Goal: Find specific page/section: Find specific page/section

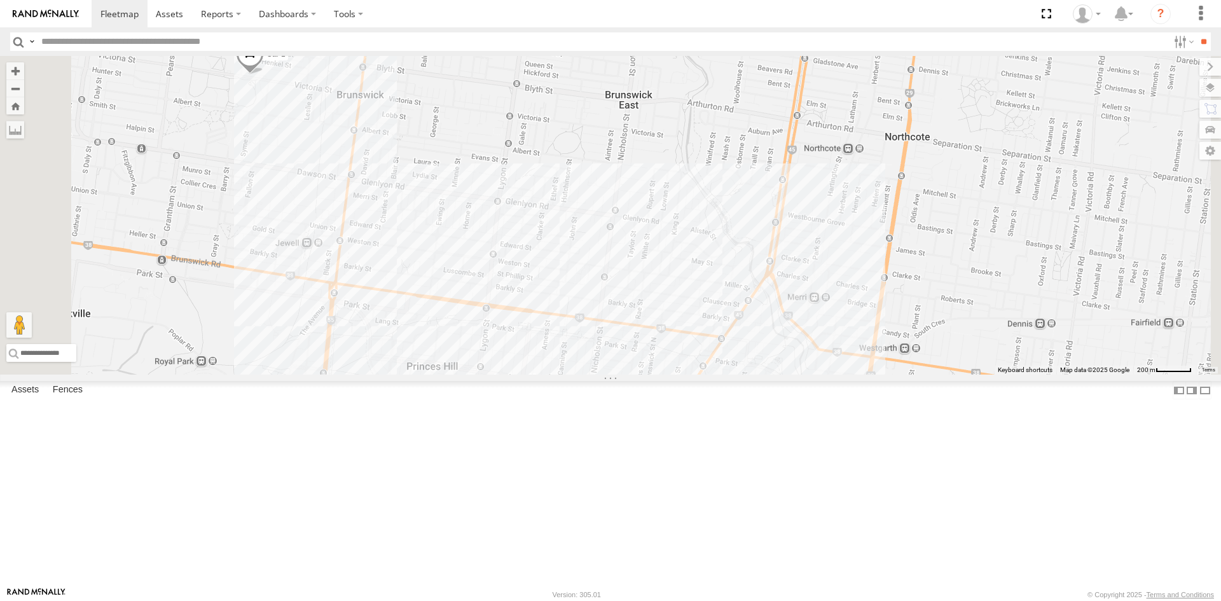
click at [264, 74] on span at bounding box center [250, 57] width 28 height 34
click at [396, 375] on div "Car 1 Car 1 All Assets Victoria St Brunswick -37.76597 , 144.9547 North West 6 …" at bounding box center [610, 215] width 1221 height 319
click at [454, 375] on div "Car 1 Car 1 All Assets Victoria St Brunswick -37.76597 , 144.9547 North West 6 …" at bounding box center [610, 215] width 1221 height 319
click at [448, 375] on div "Car 1 Car 1 All Assets Victoria St Brunswick -37.76597 , 144.9547 North West 6 …" at bounding box center [610, 215] width 1221 height 319
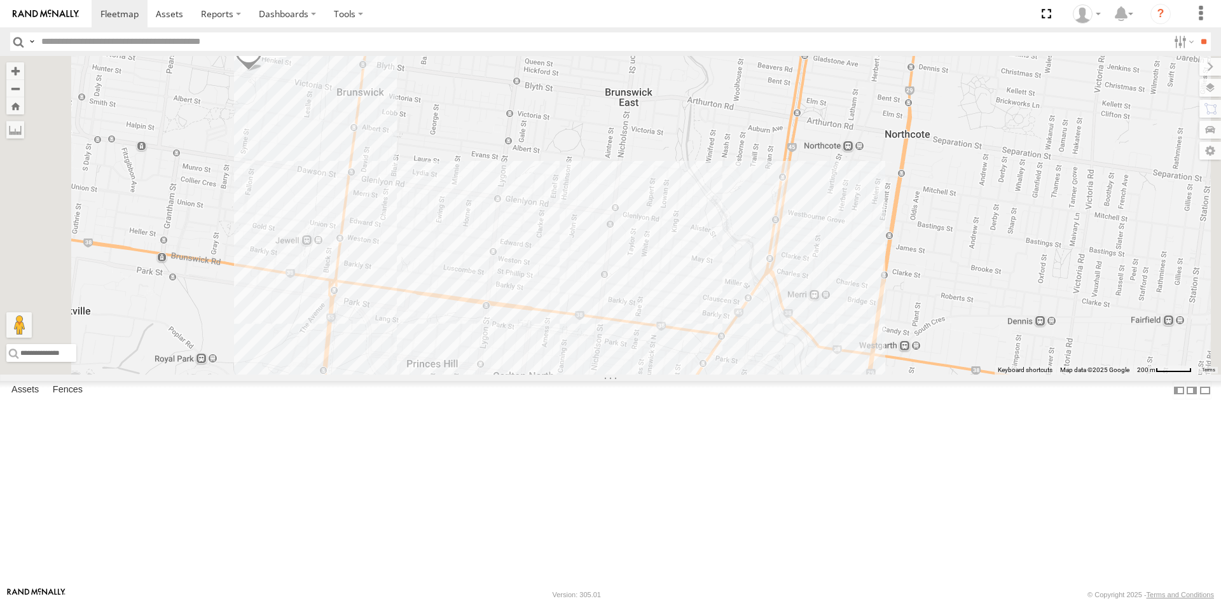
click at [263, 71] on span at bounding box center [249, 54] width 28 height 34
click at [325, 57] on link at bounding box center [318, 52] width 13 height 9
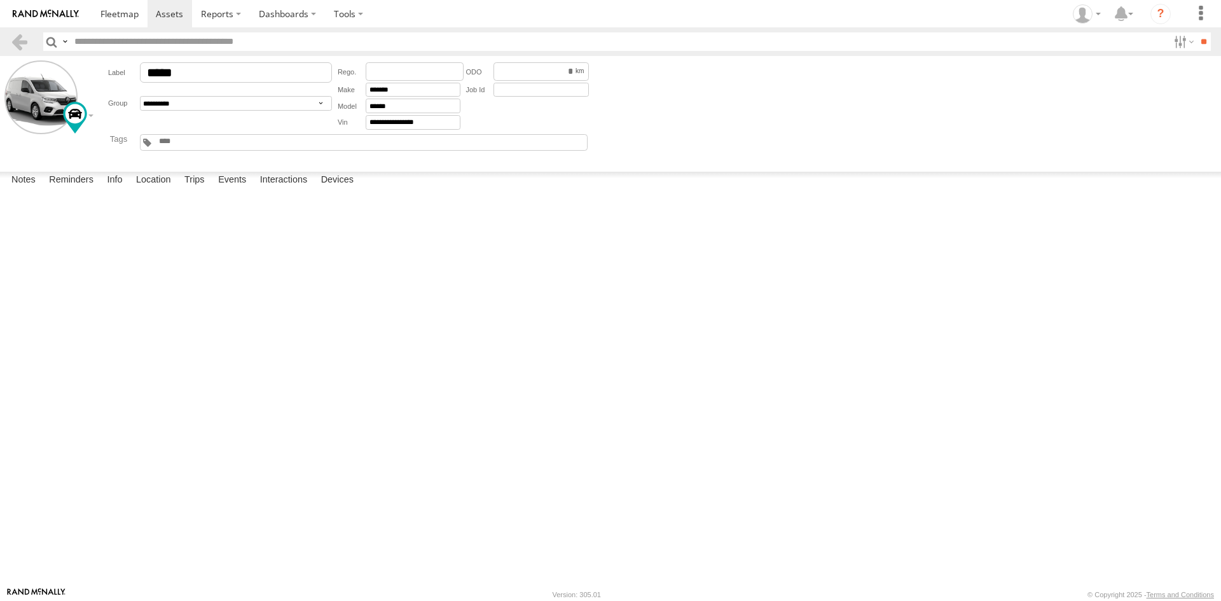
click at [0, 0] on div at bounding box center [0, 0] width 0 height 0
click at [16, 36] on link at bounding box center [19, 41] width 18 height 18
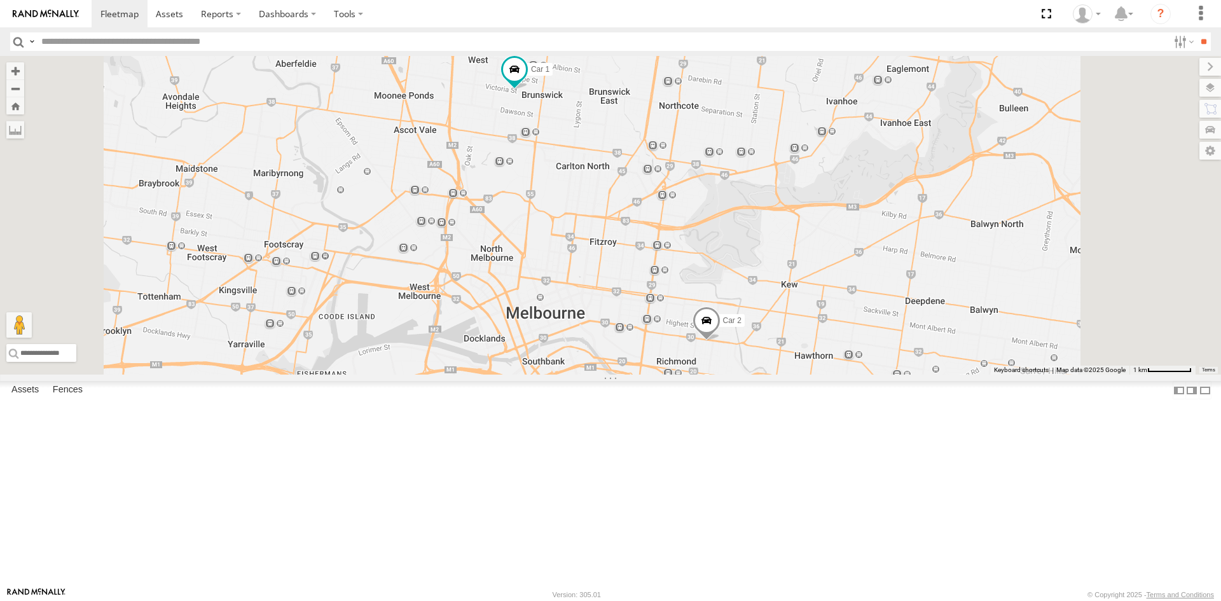
click at [583, 302] on div "Car 1 Car 2" at bounding box center [610, 215] width 1221 height 319
click at [0, 0] on div "Car 1" at bounding box center [0, 0] width 0 height 0
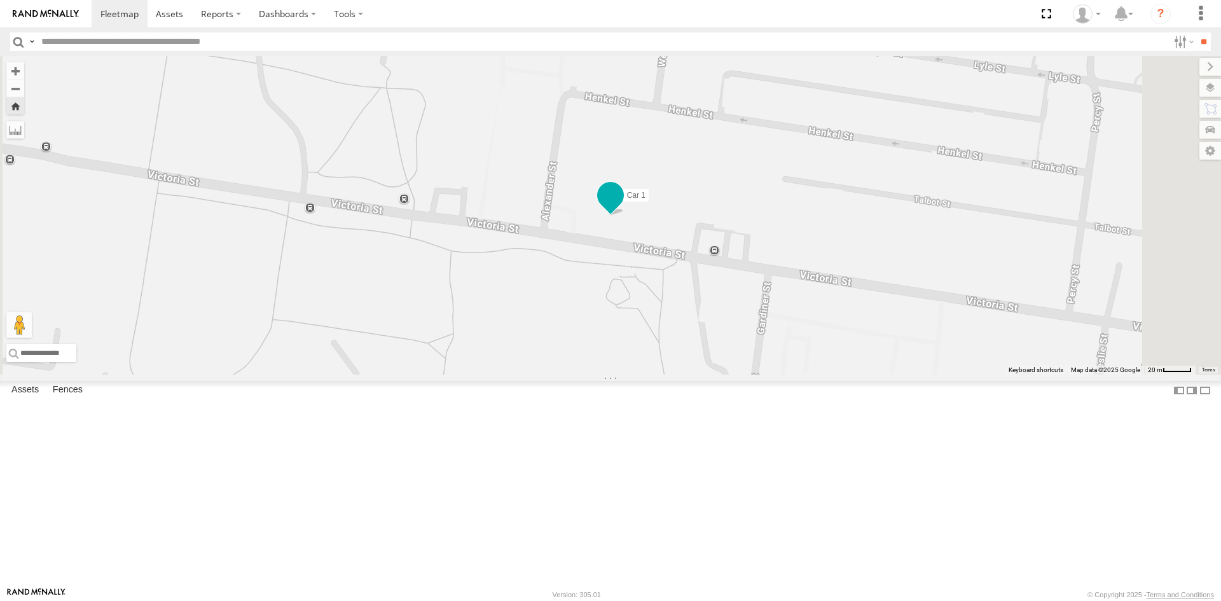
click at [622, 207] on span at bounding box center [610, 195] width 23 height 23
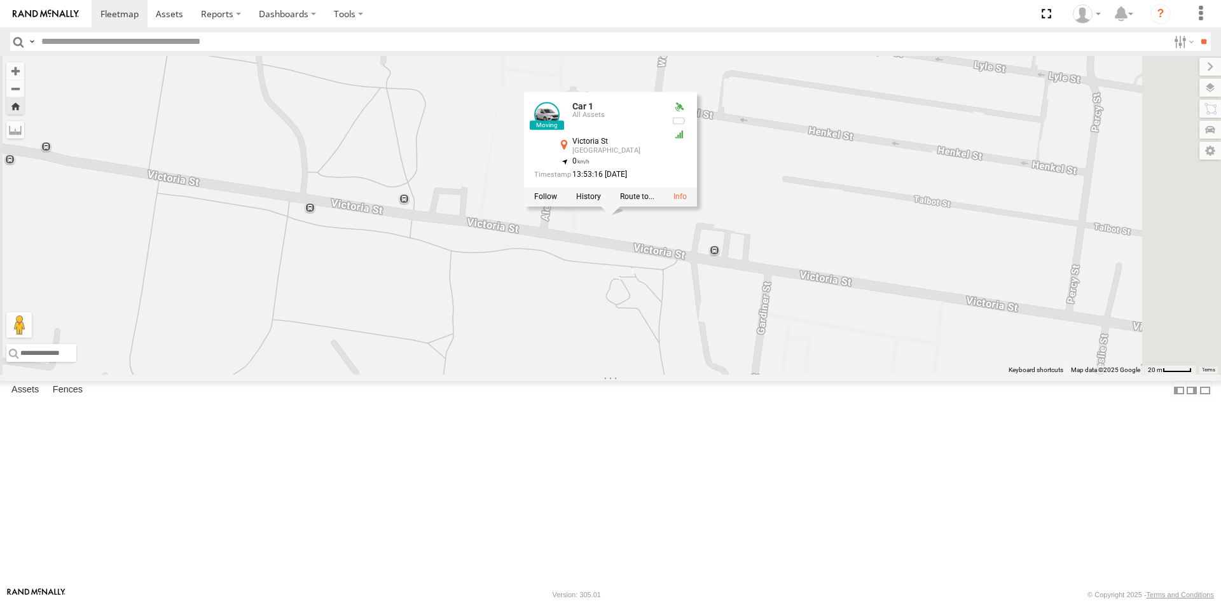
click at [566, 375] on div "Car 1 Car 1 All Assets Victoria St Brunswick -37.76594 , 144.95462 0 13:53:16 1…" at bounding box center [610, 215] width 1221 height 319
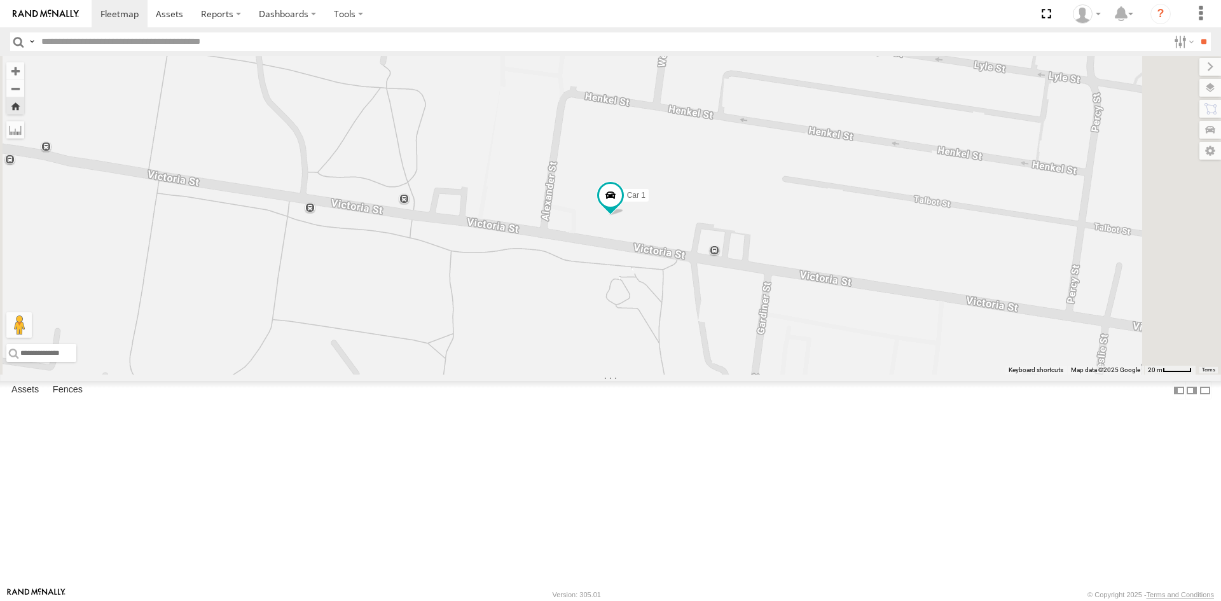
click at [0, 0] on div "Car 2 All Assets Bridge Rd Richmond -37.8196 145.0064" at bounding box center [0, 0] width 0 height 0
click at [0, 0] on div "All Assets" at bounding box center [0, 0] width 0 height 0
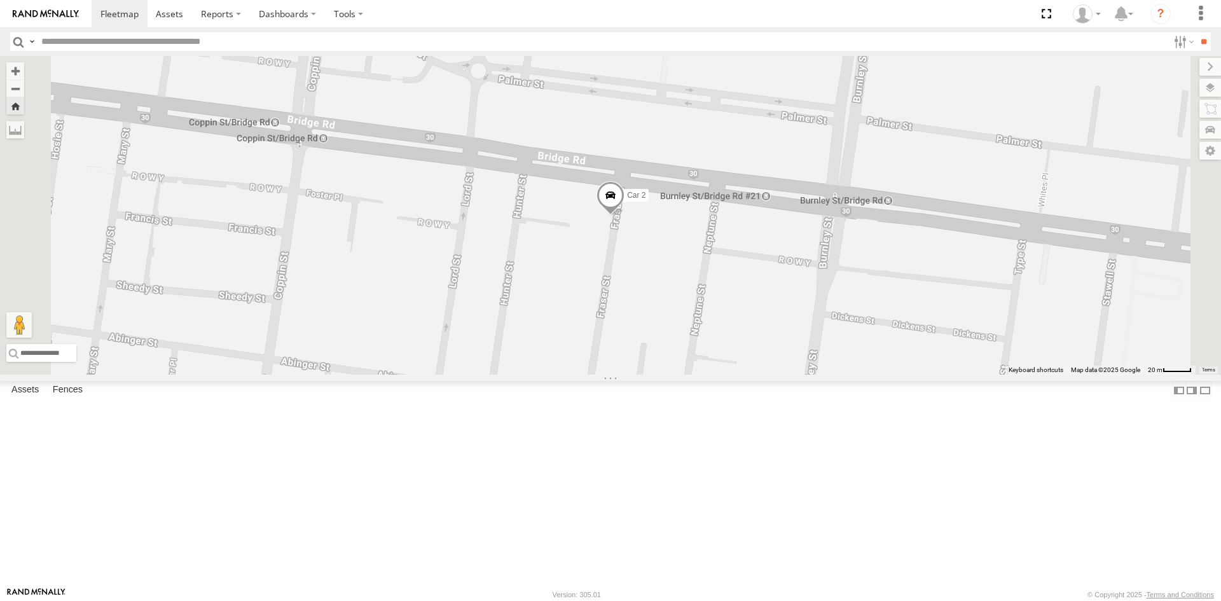
click at [0, 0] on div "Car 1 All Assets Victoria St Brunswick -37.76594 144.95462 Car 2 All Assets Bri…" at bounding box center [0, 0] width 0 height 0
